Goal: Information Seeking & Learning: Learn about a topic

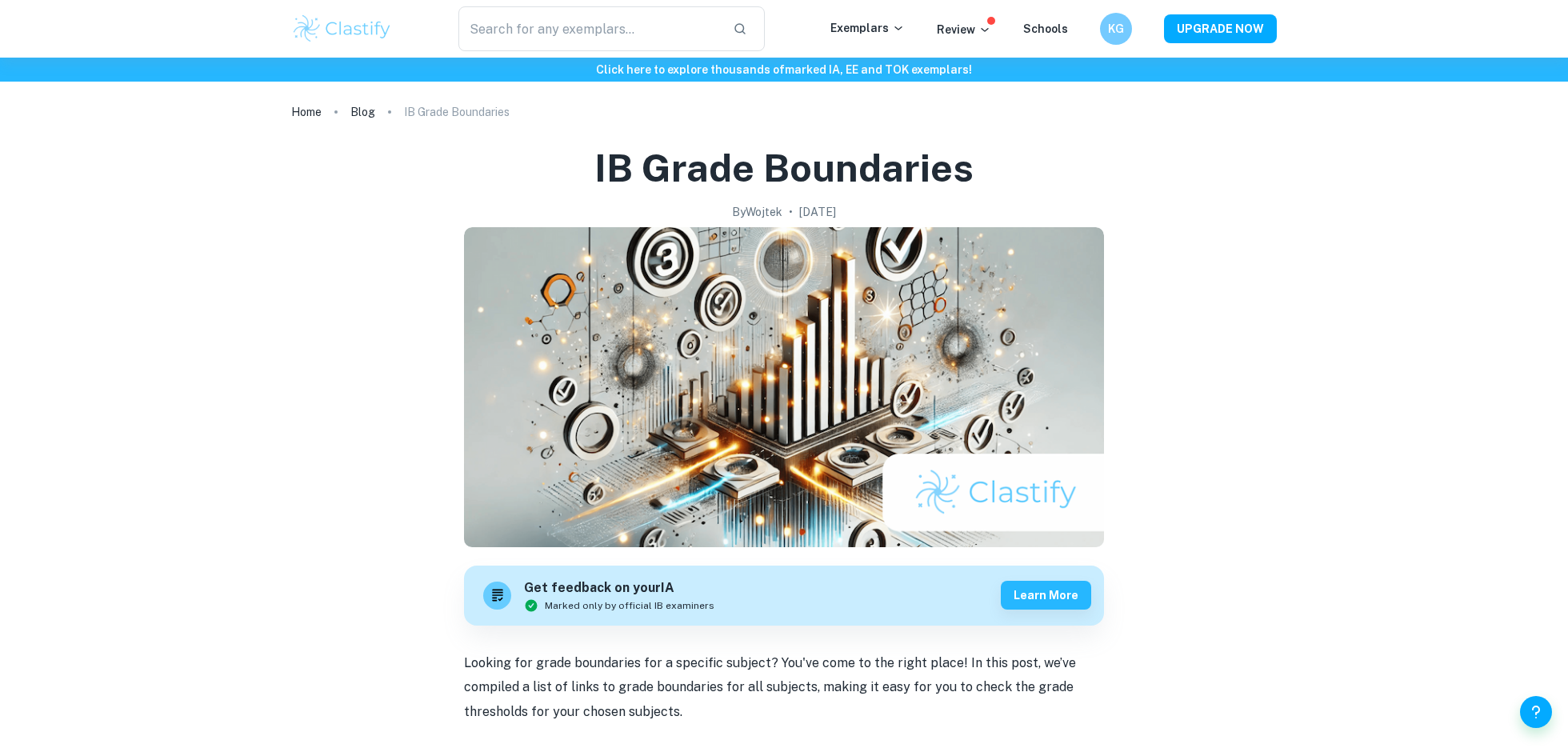
scroll to position [797, 0]
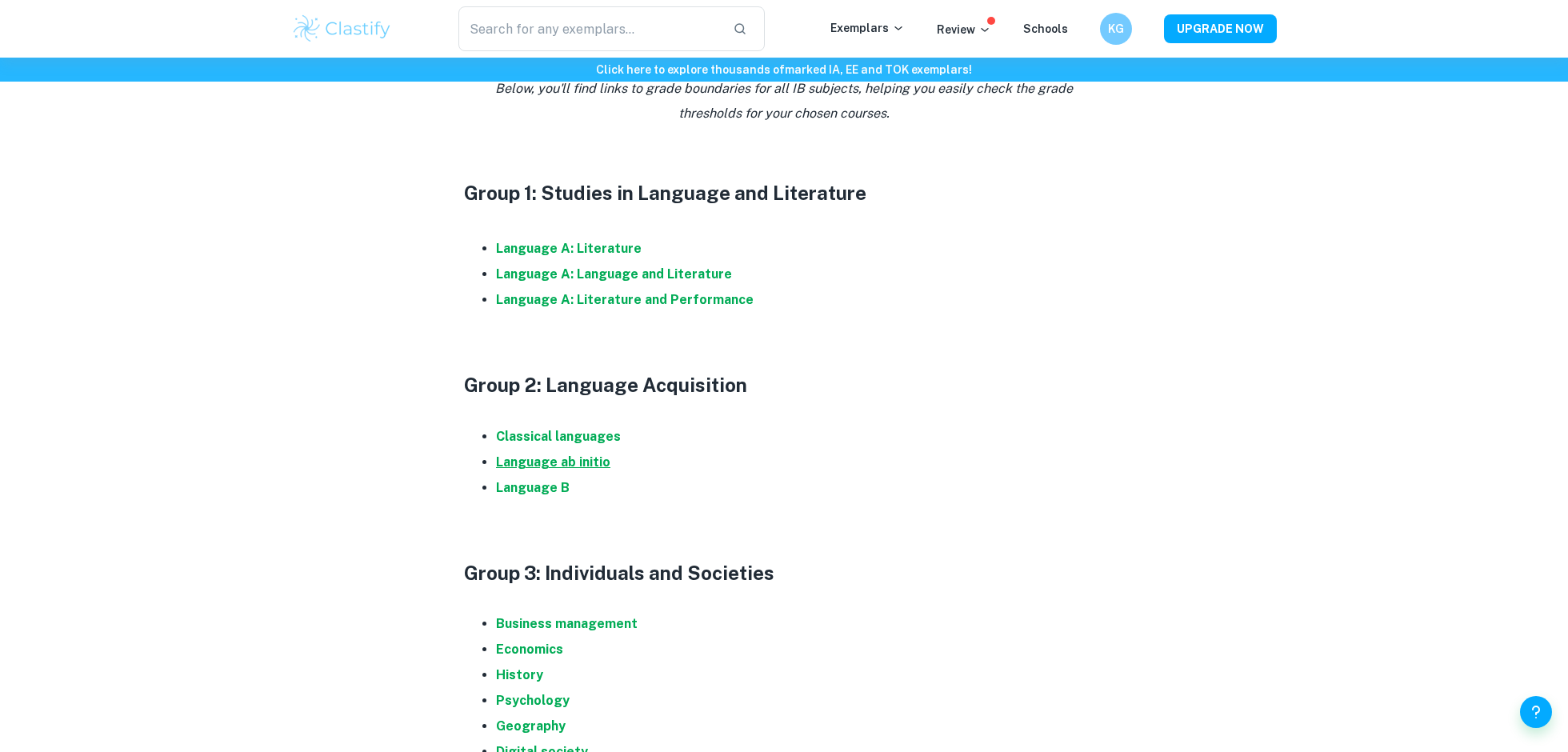
click at [560, 464] on strong "Language ab initio" at bounding box center [554, 462] width 115 height 15
click at [567, 463] on strong "Language ab initio" at bounding box center [554, 462] width 115 height 15
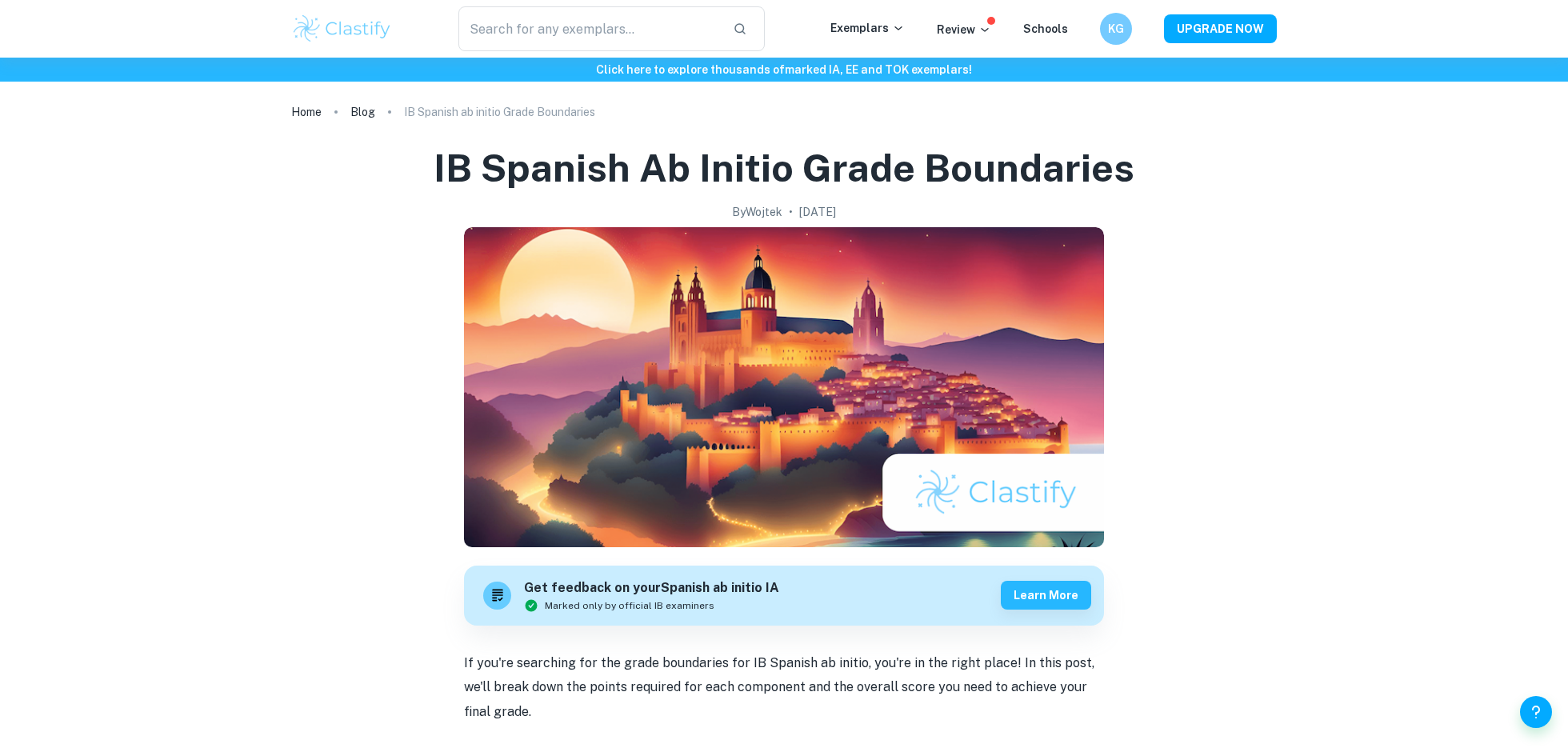
scroll to position [477, 0]
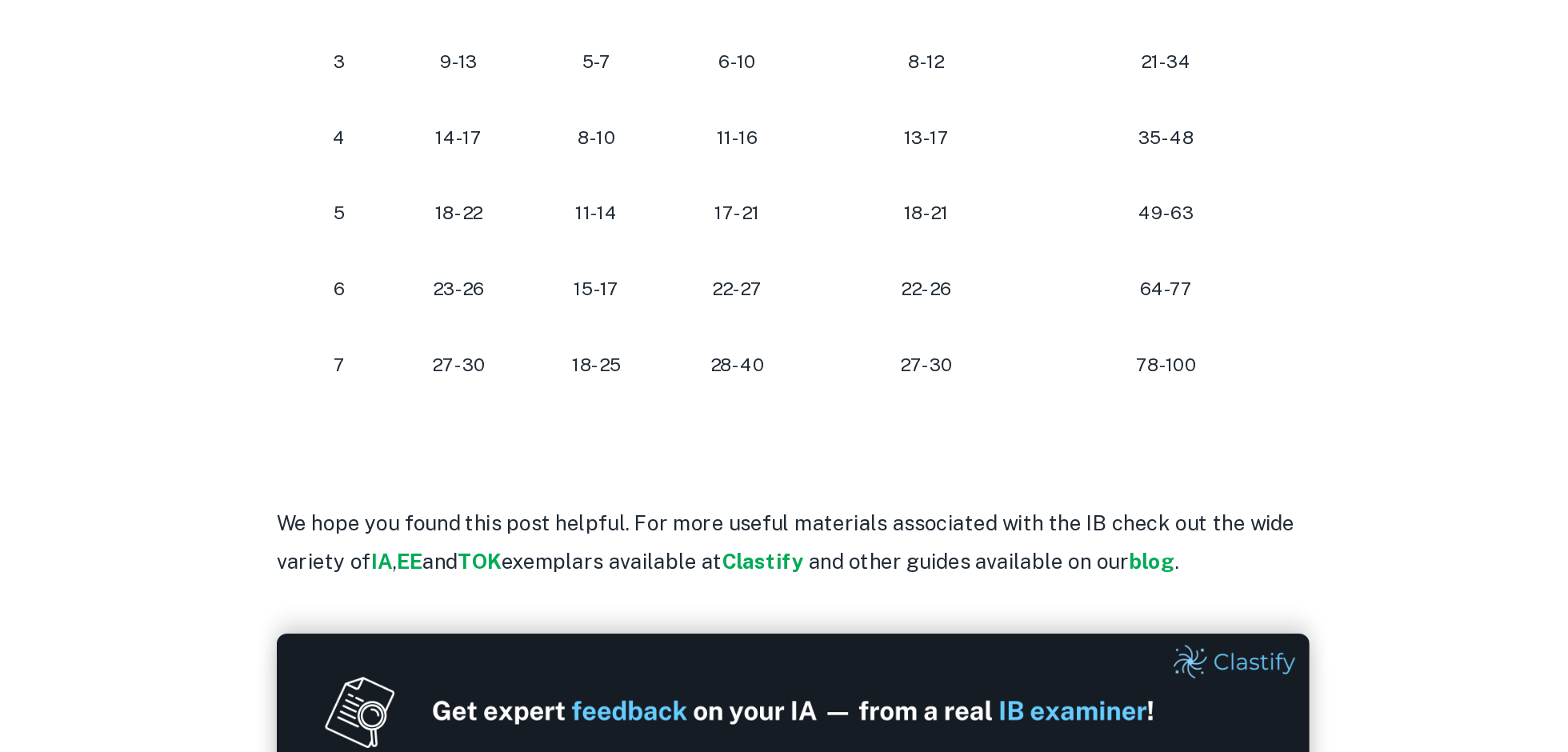
scroll to position [983, 0]
